Goal: Check status: Check status

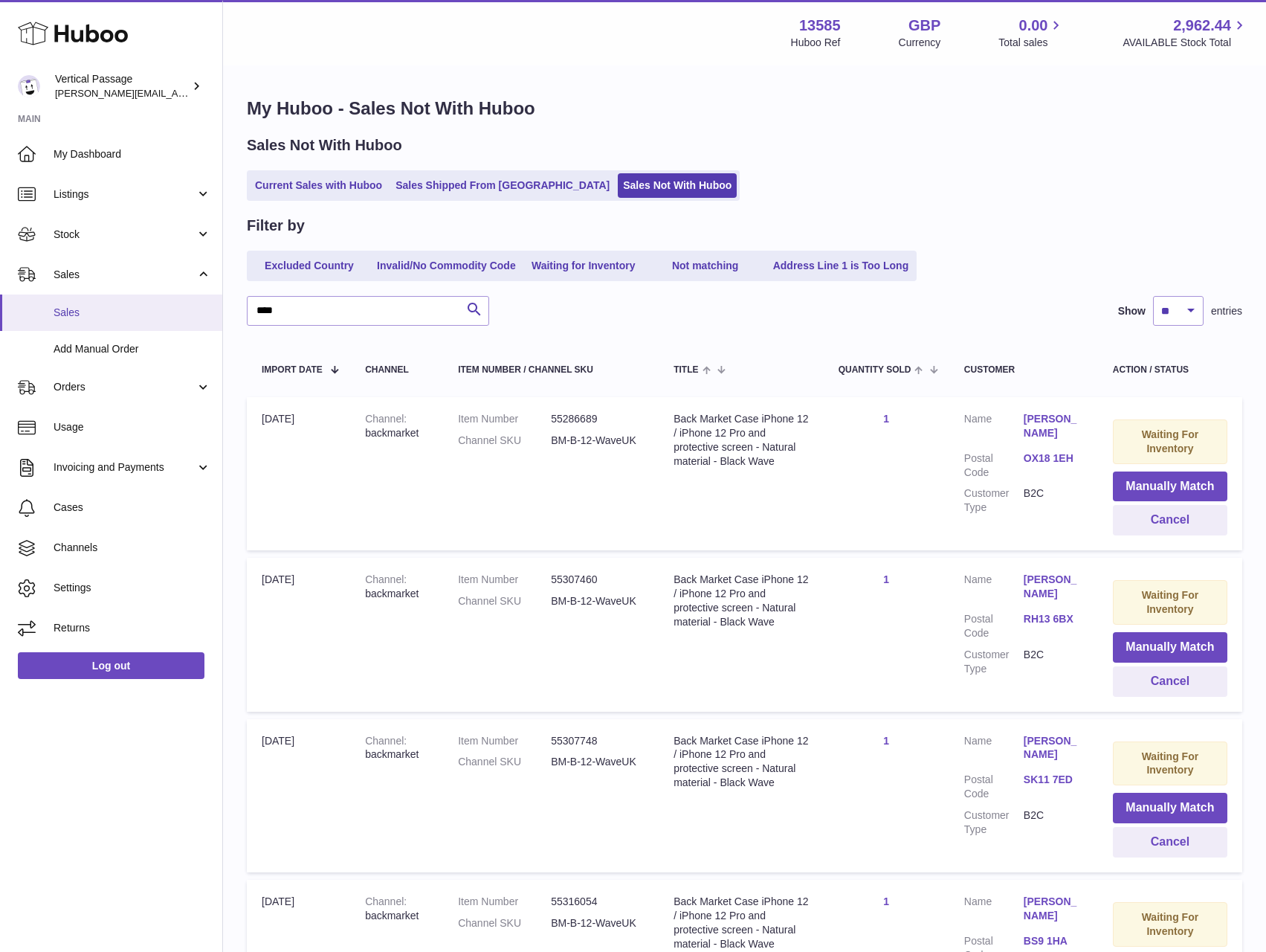
click at [87, 310] on span "Sales" at bounding box center [132, 313] width 157 height 14
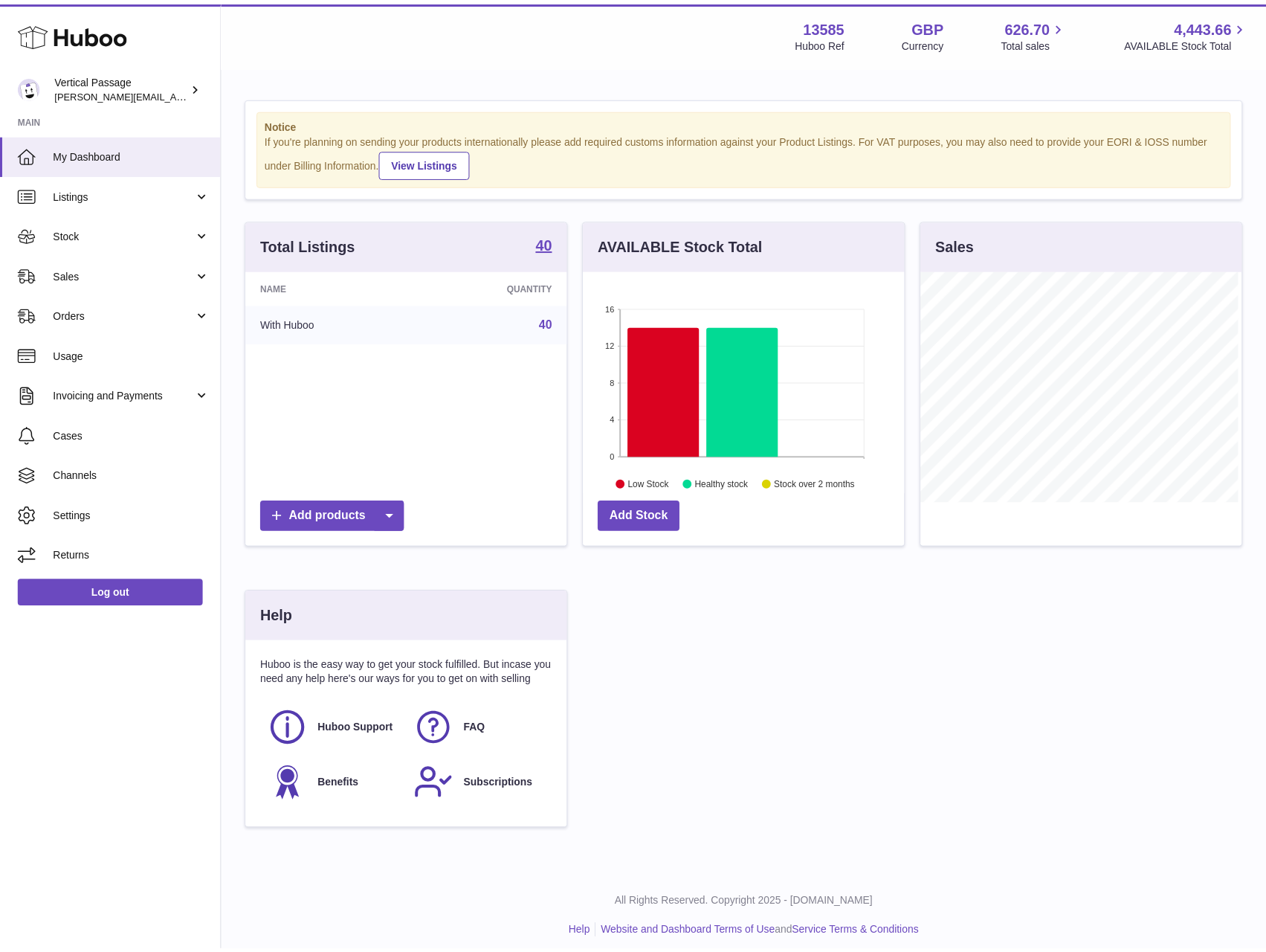
scroll to position [743487, 743291]
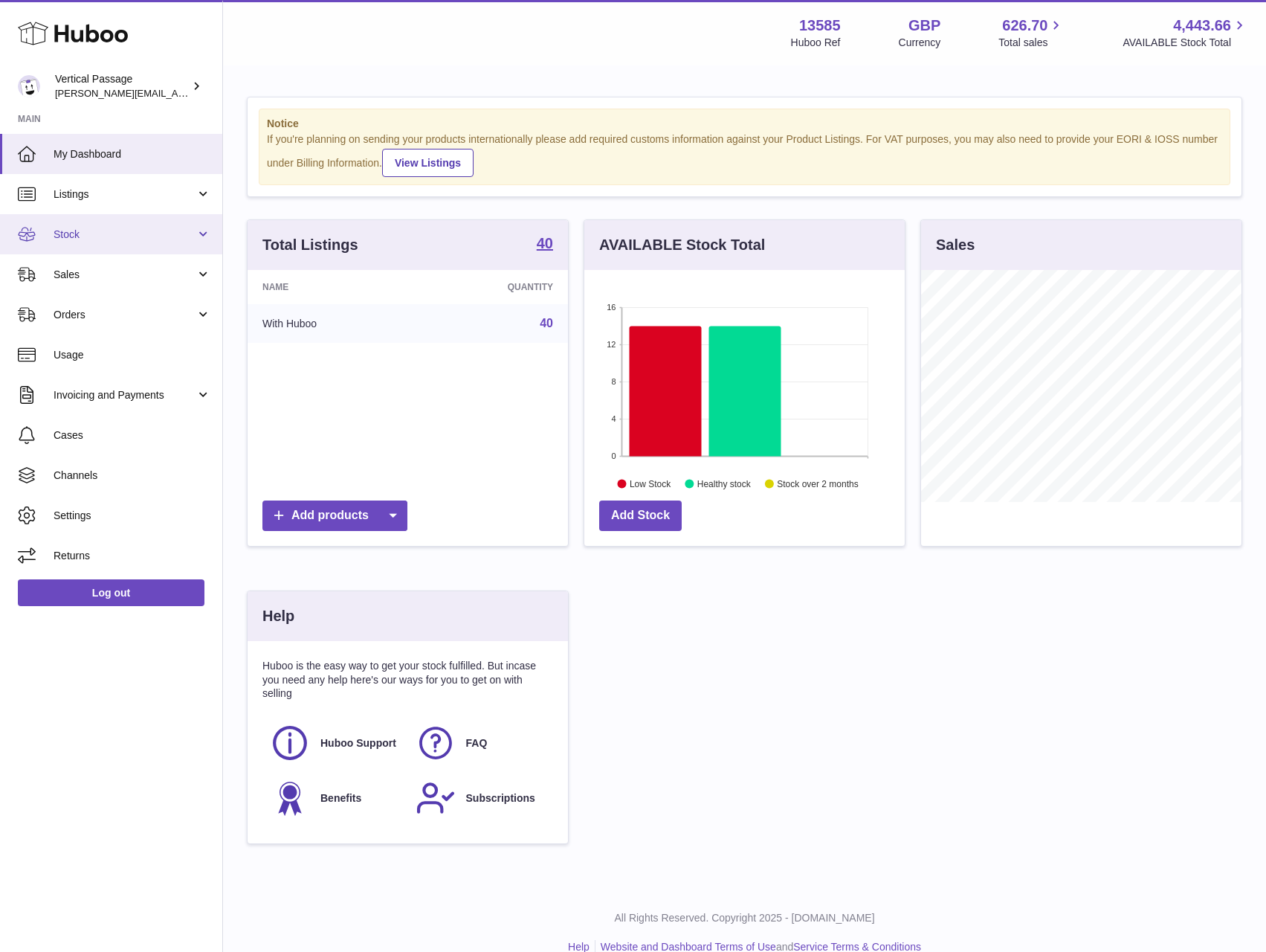
click at [74, 235] on span "Stock" at bounding box center [124, 235] width 142 height 14
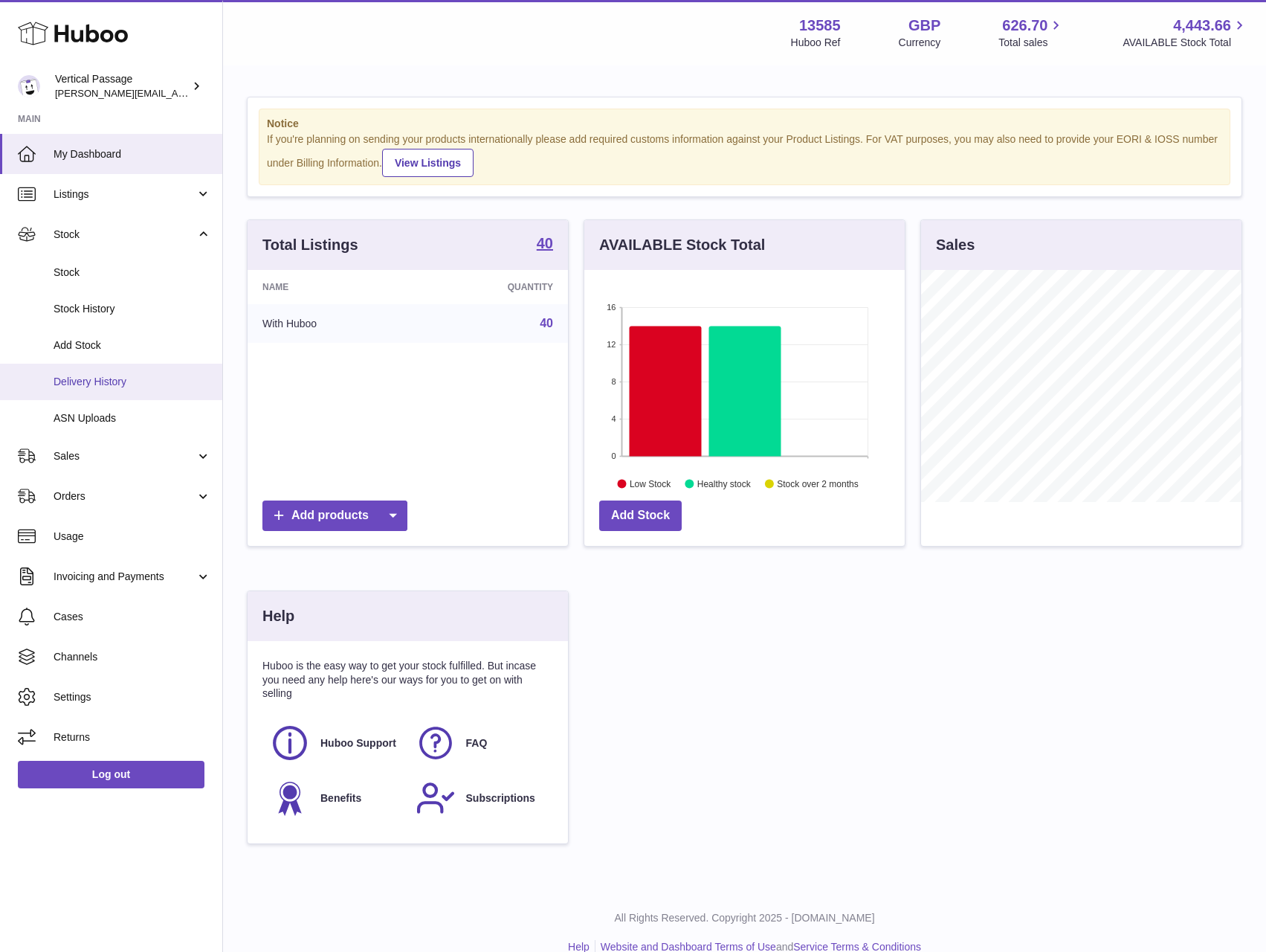
click at [74, 383] on span "Delivery History" at bounding box center [132, 382] width 157 height 14
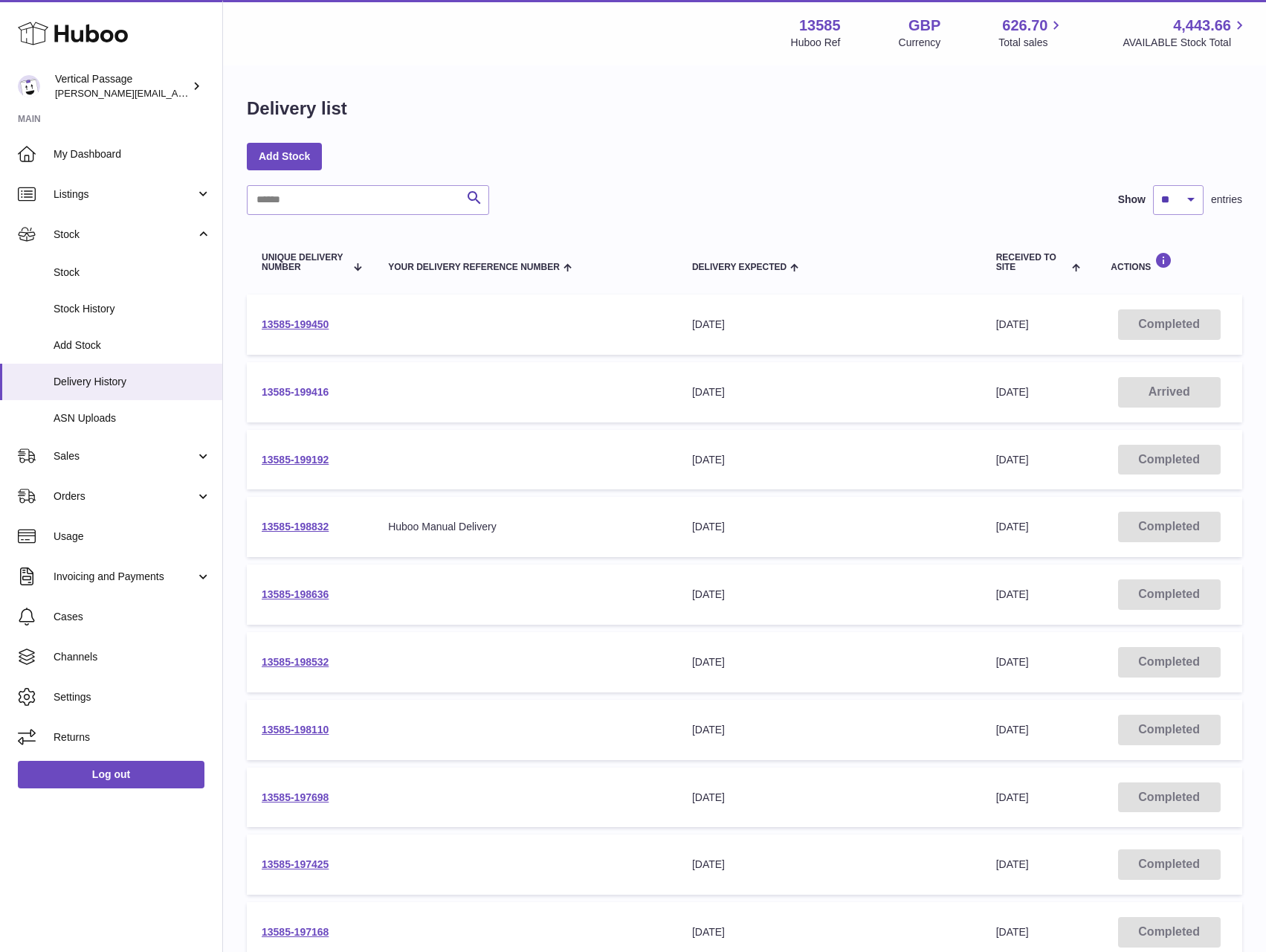
click at [281, 393] on link "13585-199416" at bounding box center [294, 391] width 67 height 12
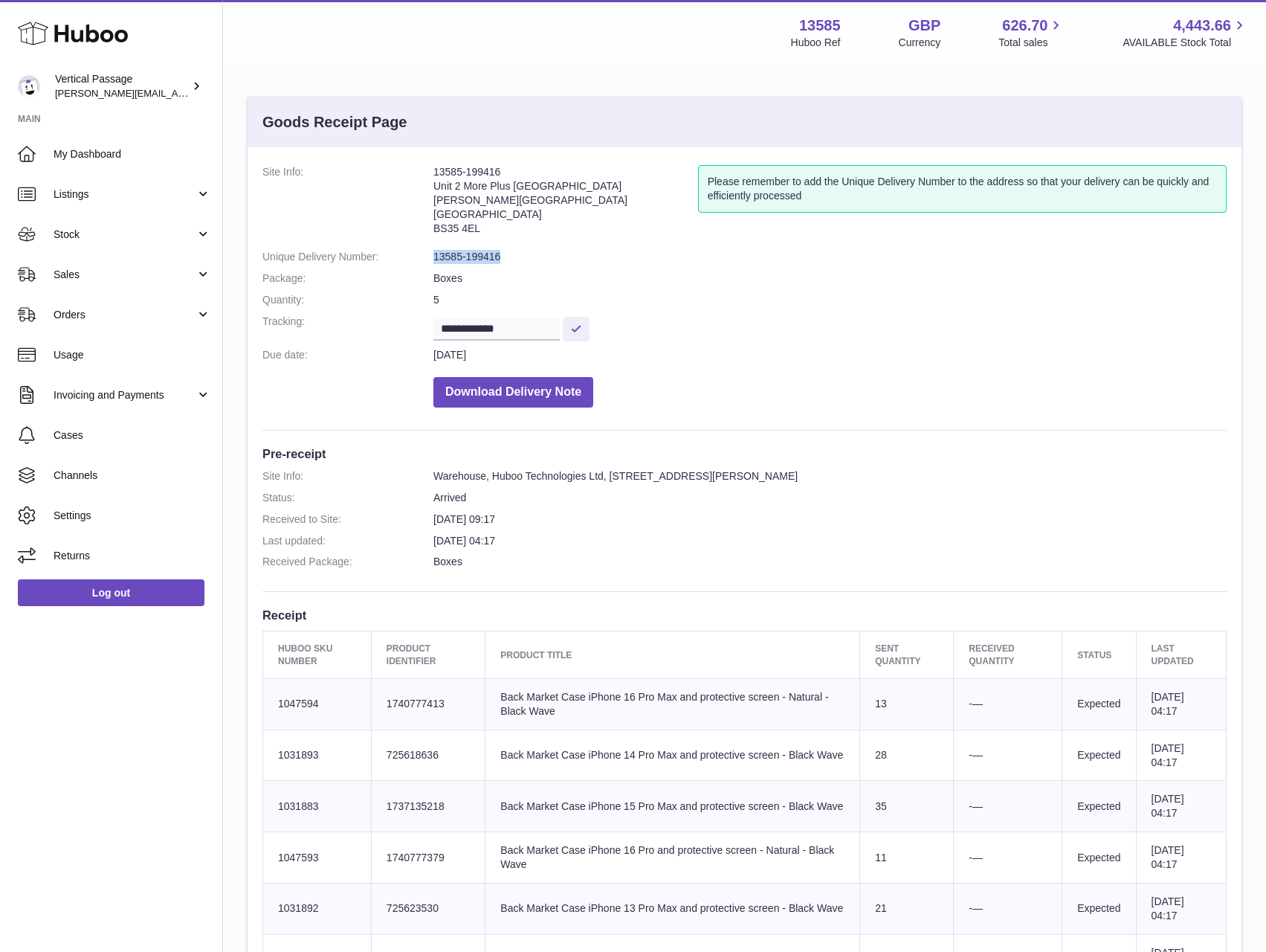
drag, startPoint x: 517, startPoint y: 252, endPoint x: 416, endPoint y: 251, distance: 101.0
click at [416, 251] on dl "**********" at bounding box center [744, 290] width 964 height 250
copy dl "13585-199416"
click at [79, 436] on span "Cases" at bounding box center [132, 435] width 157 height 14
